Goal: Task Accomplishment & Management: Manage account settings

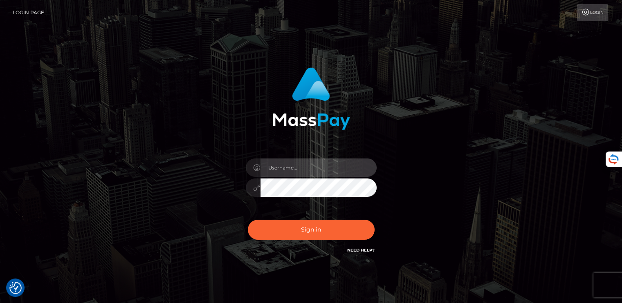
click at [312, 172] on input "text" at bounding box center [318, 168] width 116 height 18
type input "[EMAIL_ADDRESS][DOMAIN_NAME]"
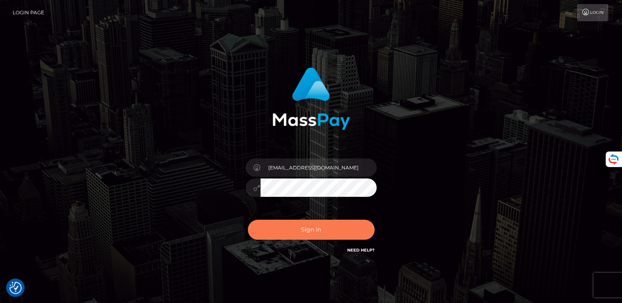
click at [309, 227] on button "Sign in" at bounding box center [311, 230] width 127 height 20
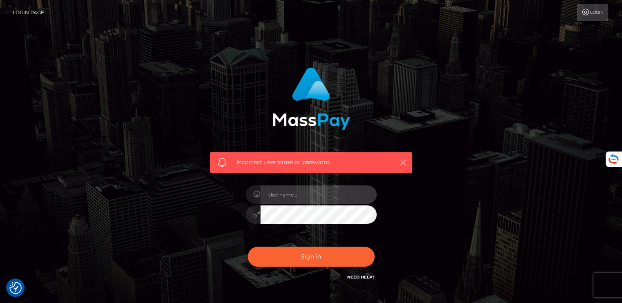
click at [293, 193] on input "text" at bounding box center [318, 195] width 116 height 18
type input "[EMAIL_ADDRESS][DOMAIN_NAME]"
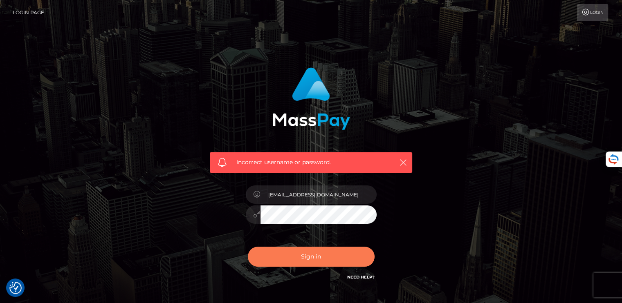
click at [278, 260] on button "Sign in" at bounding box center [311, 257] width 127 height 20
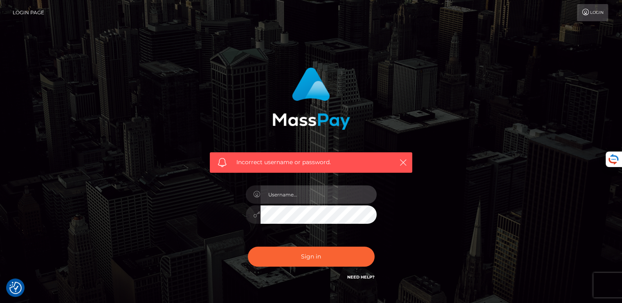
click at [327, 193] on input "text" at bounding box center [318, 195] width 116 height 18
type input "[EMAIL_ADDRESS][DOMAIN_NAME]"
click at [165, 202] on div "Incorrect username or password. [EMAIL_ADDRESS][DOMAIN_NAME]" at bounding box center [311, 178] width 466 height 235
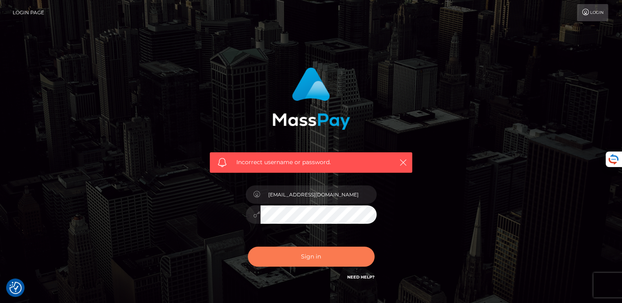
click at [277, 255] on button "Sign in" at bounding box center [311, 257] width 127 height 20
